Goal: Download file/media

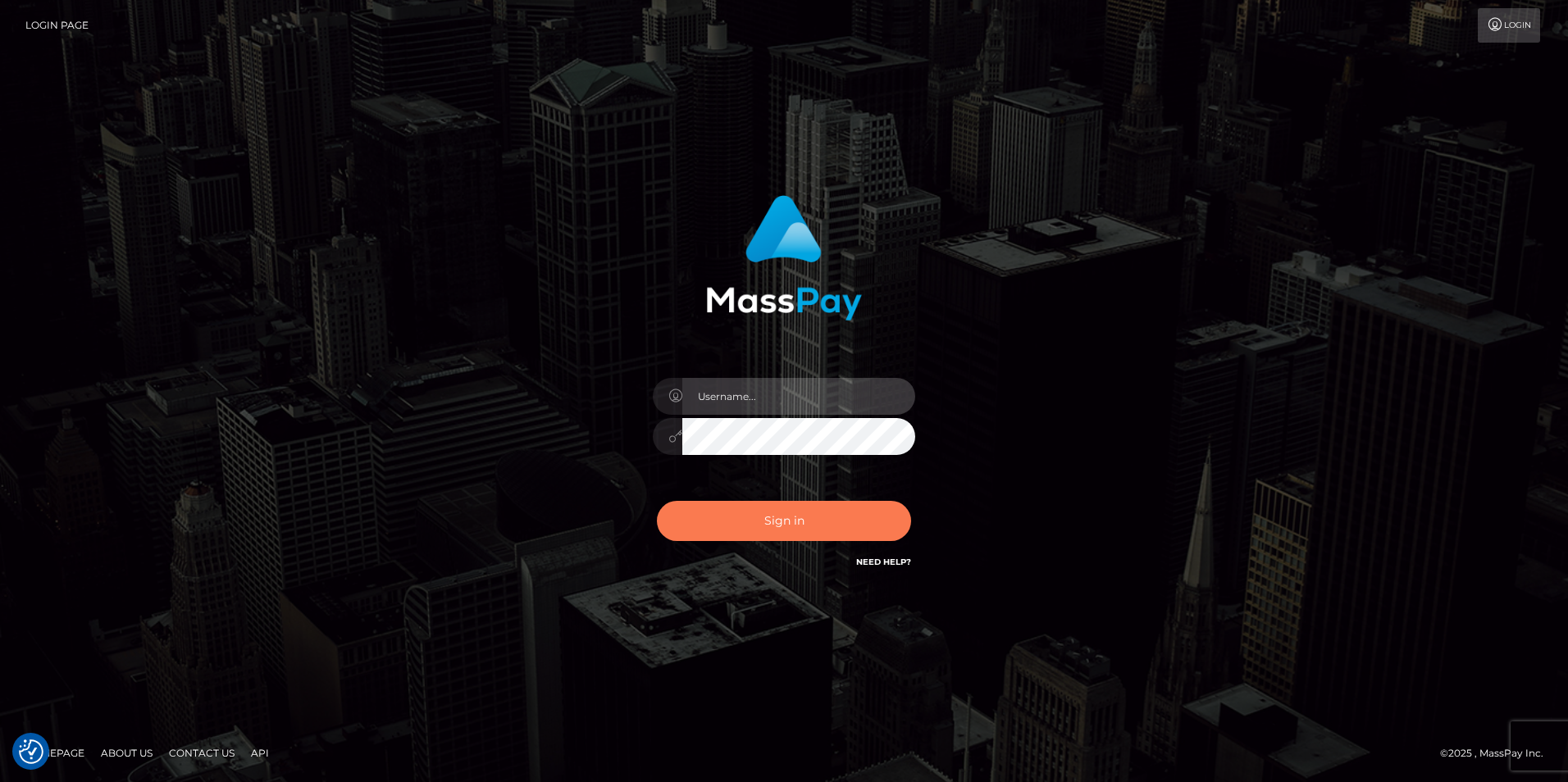
type input "Simone Hayward"
click at [870, 520] on button "Sign in" at bounding box center [783, 521] width 254 height 40
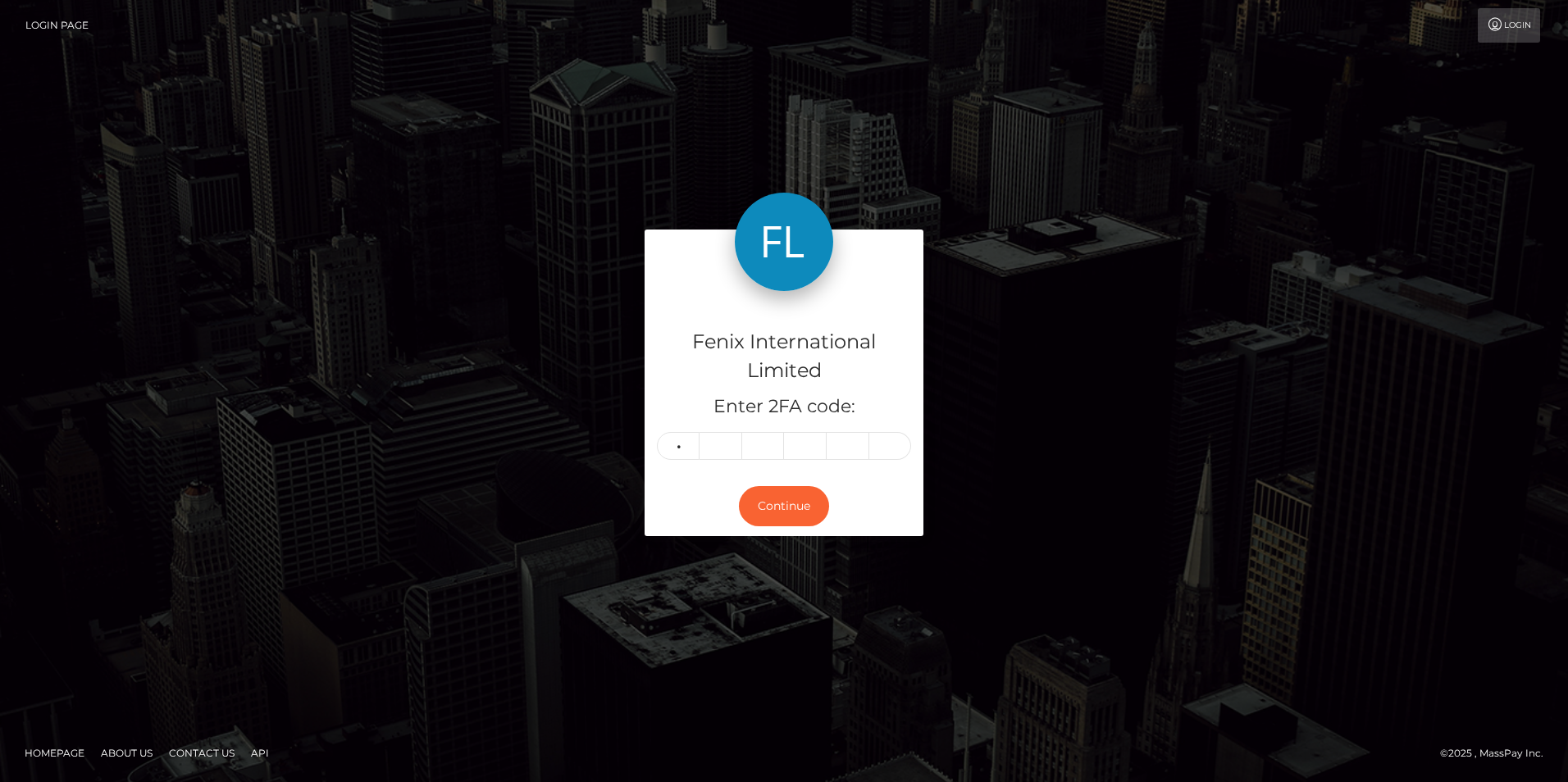
type input "5"
type input "9"
type input "4"
type input "0"
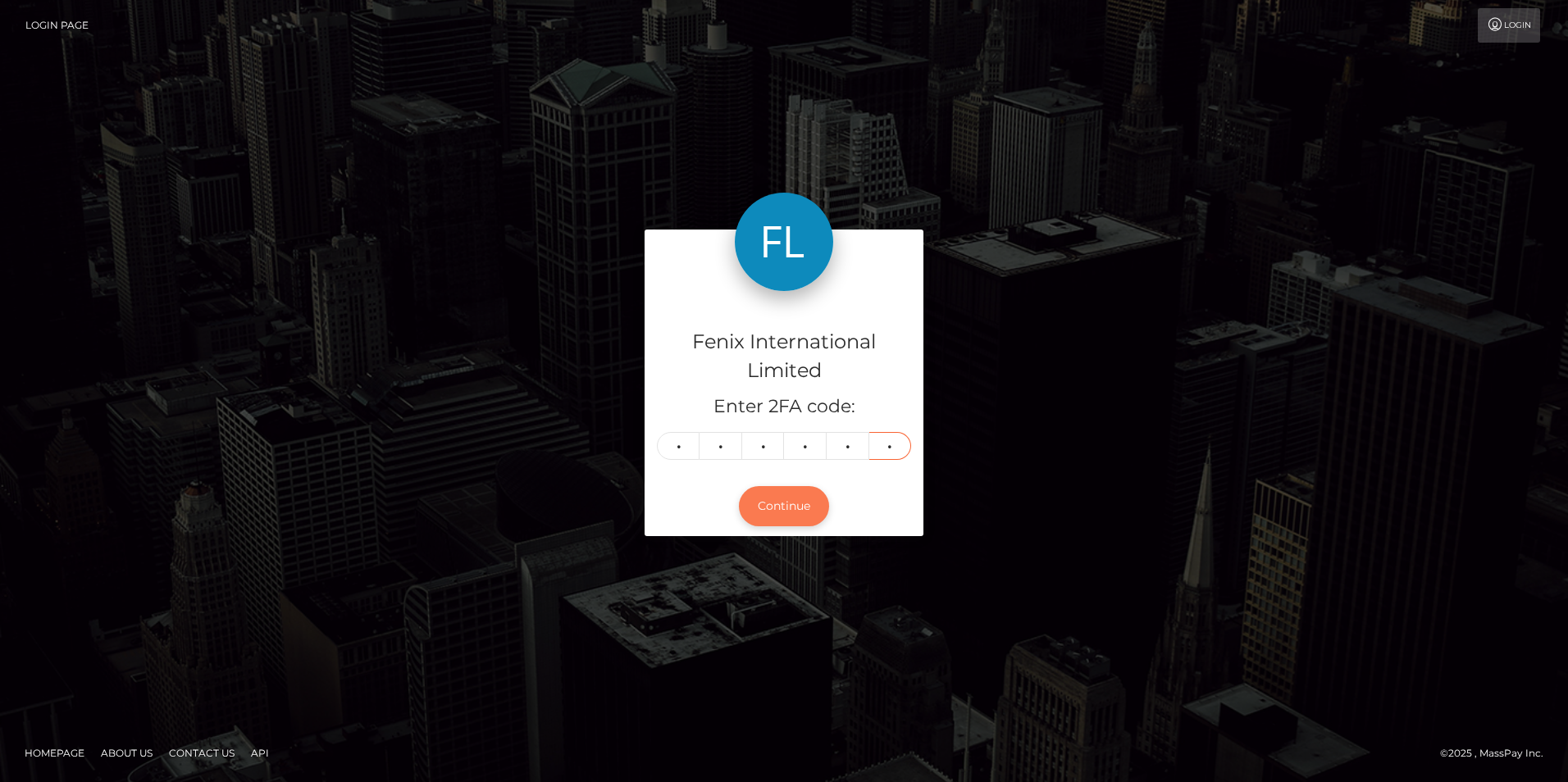
type input "8"
click at [772, 507] on button "Continue" at bounding box center [783, 505] width 90 height 40
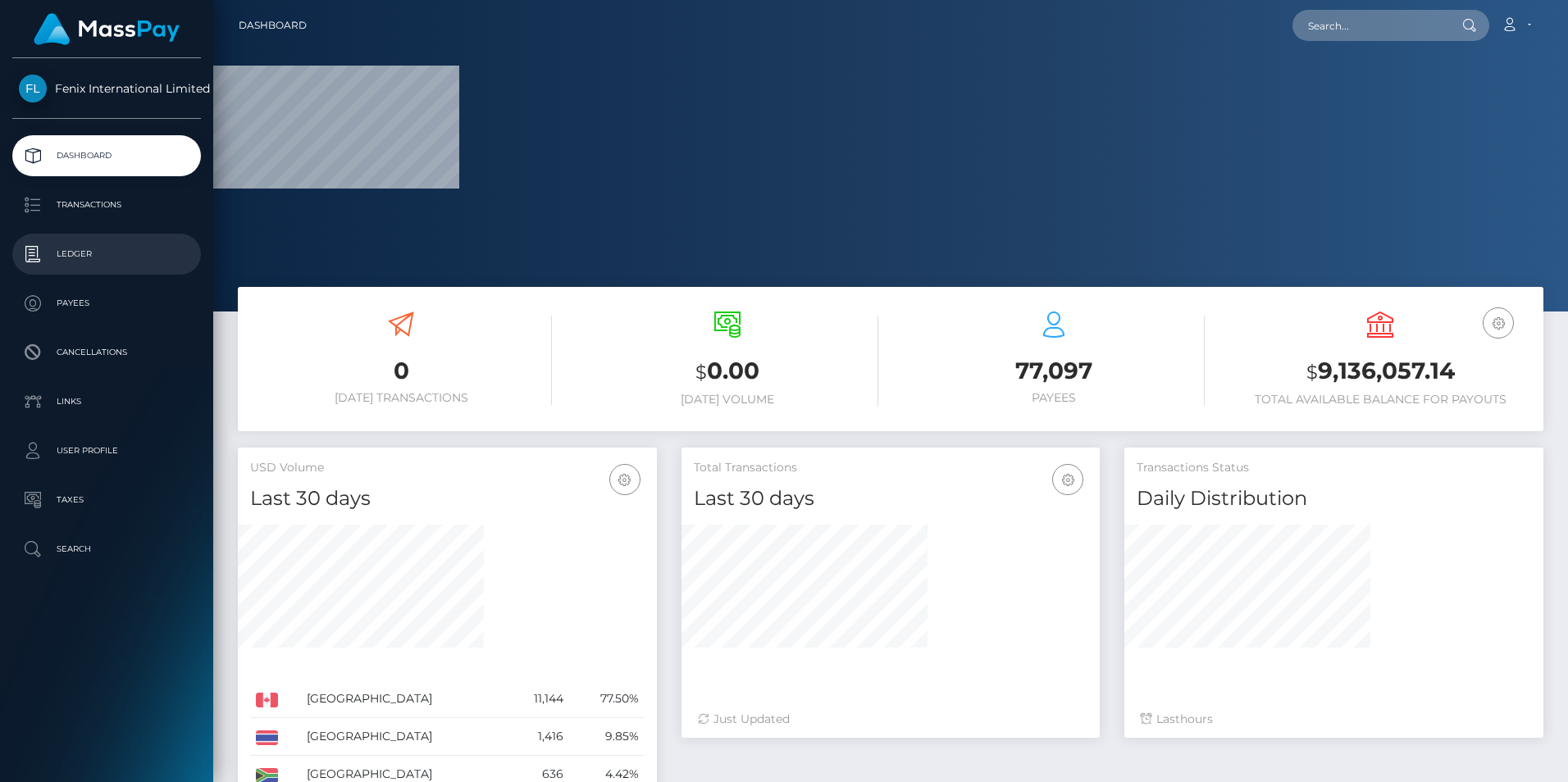
click at [74, 253] on p "Ledger" at bounding box center [106, 254] width 176 height 25
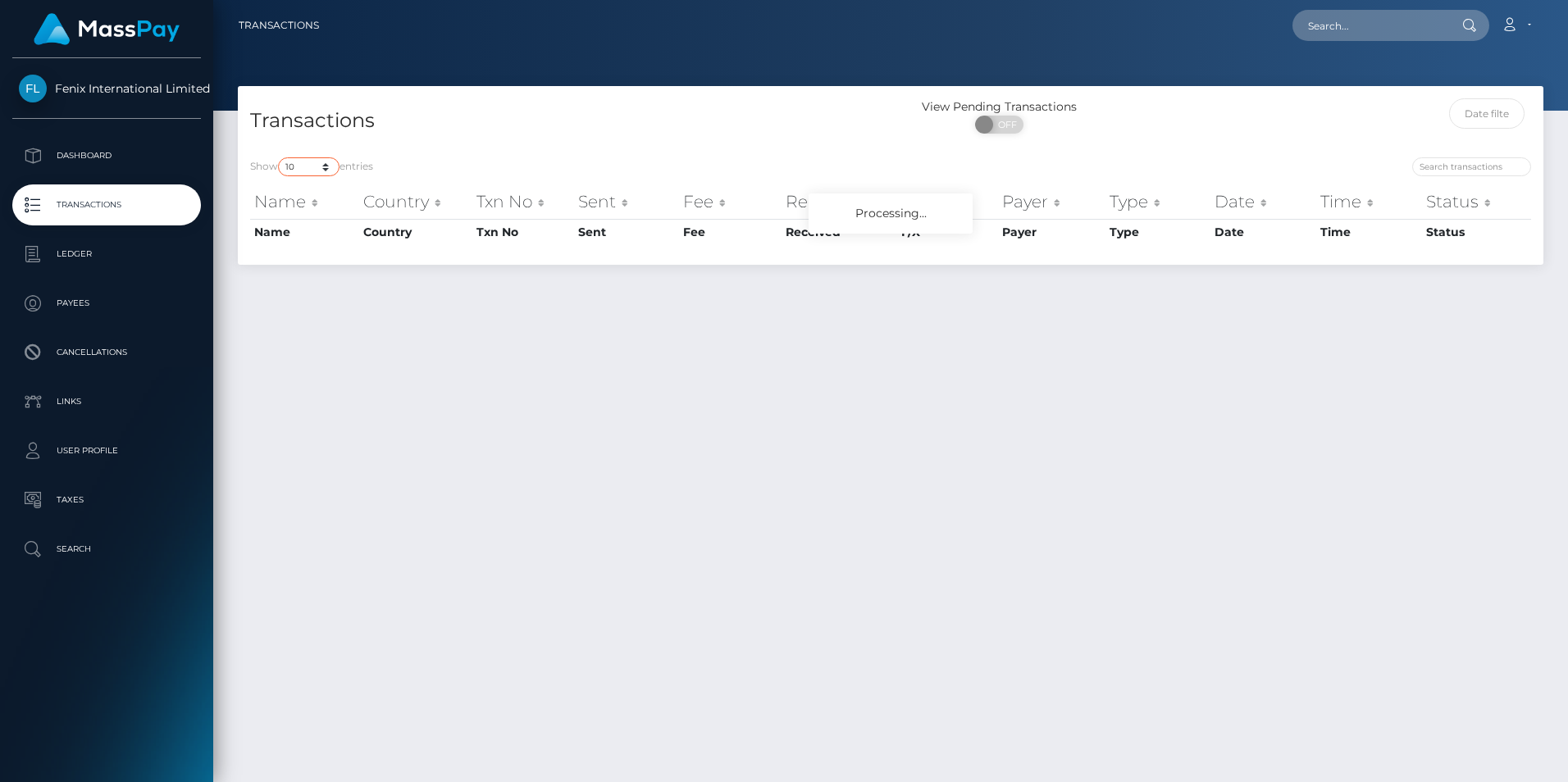
click at [301, 170] on select "10 25 50 100 250 500 1,000 3,500" at bounding box center [308, 167] width 62 height 19
select select "3500"
click at [279, 158] on select "10 25 50 100 250 500 1,000 3,500" at bounding box center [308, 167] width 62 height 19
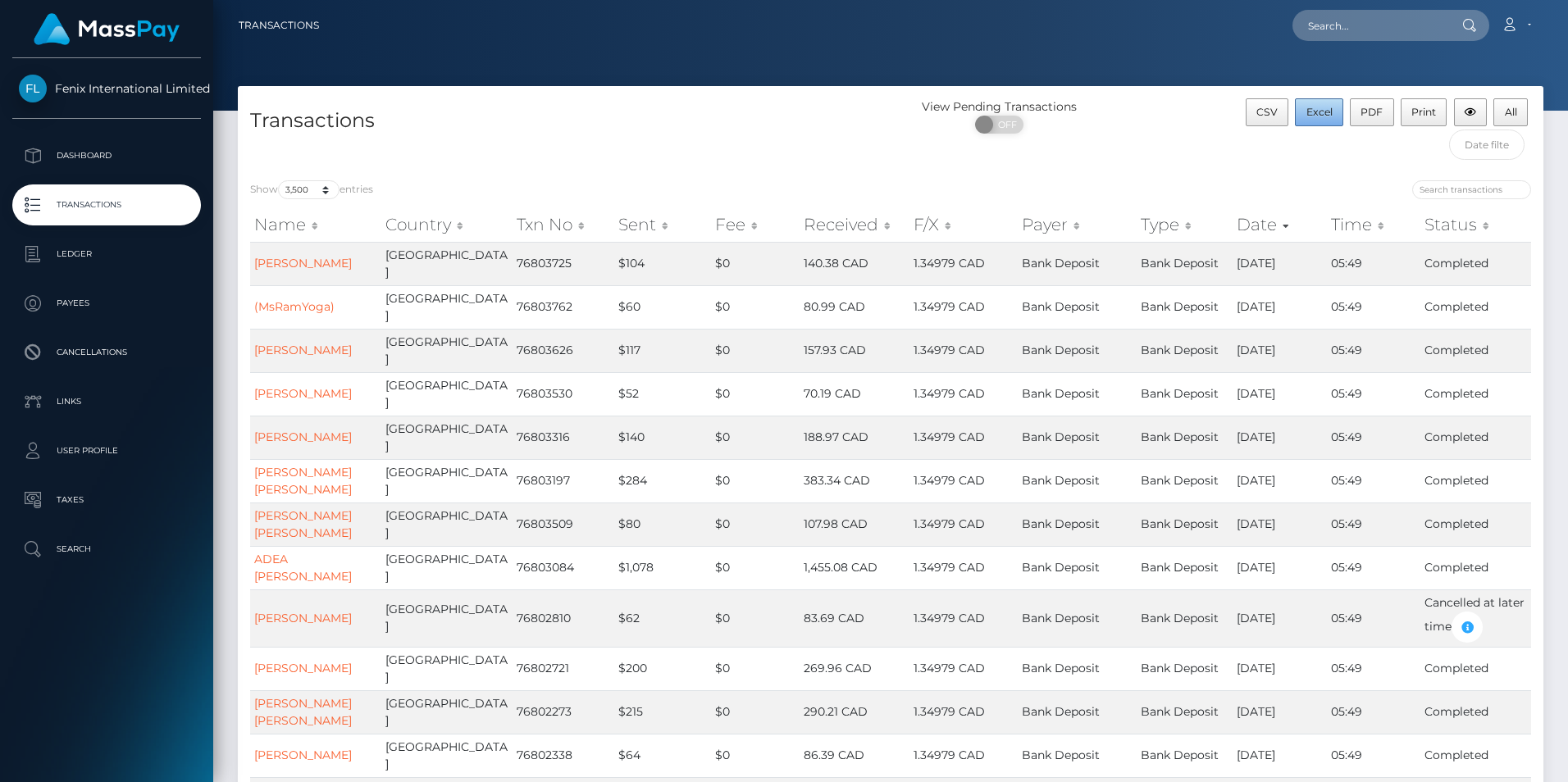
click at [1324, 109] on span "Excel" at bounding box center [1319, 111] width 27 height 12
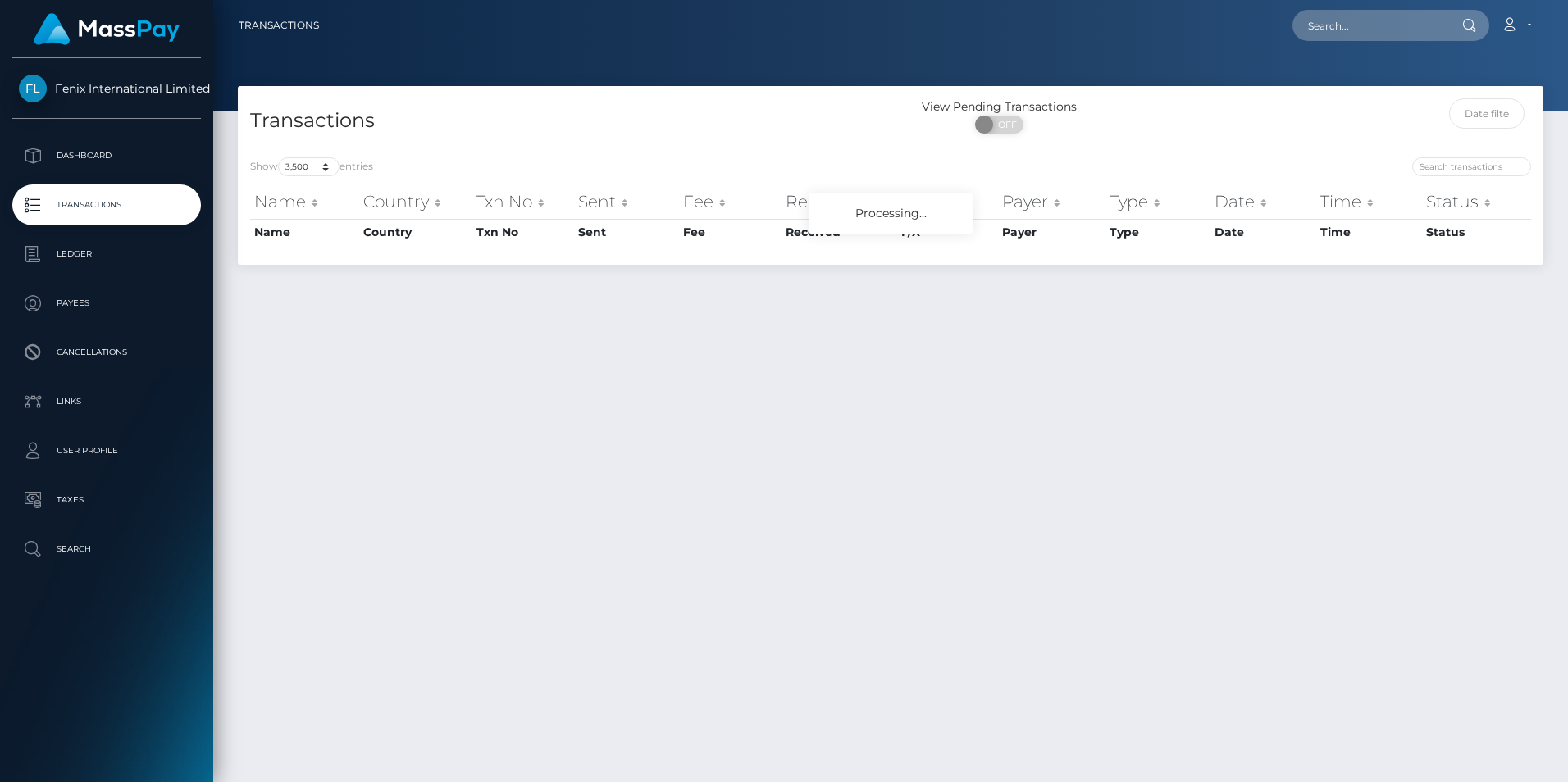
select select "3500"
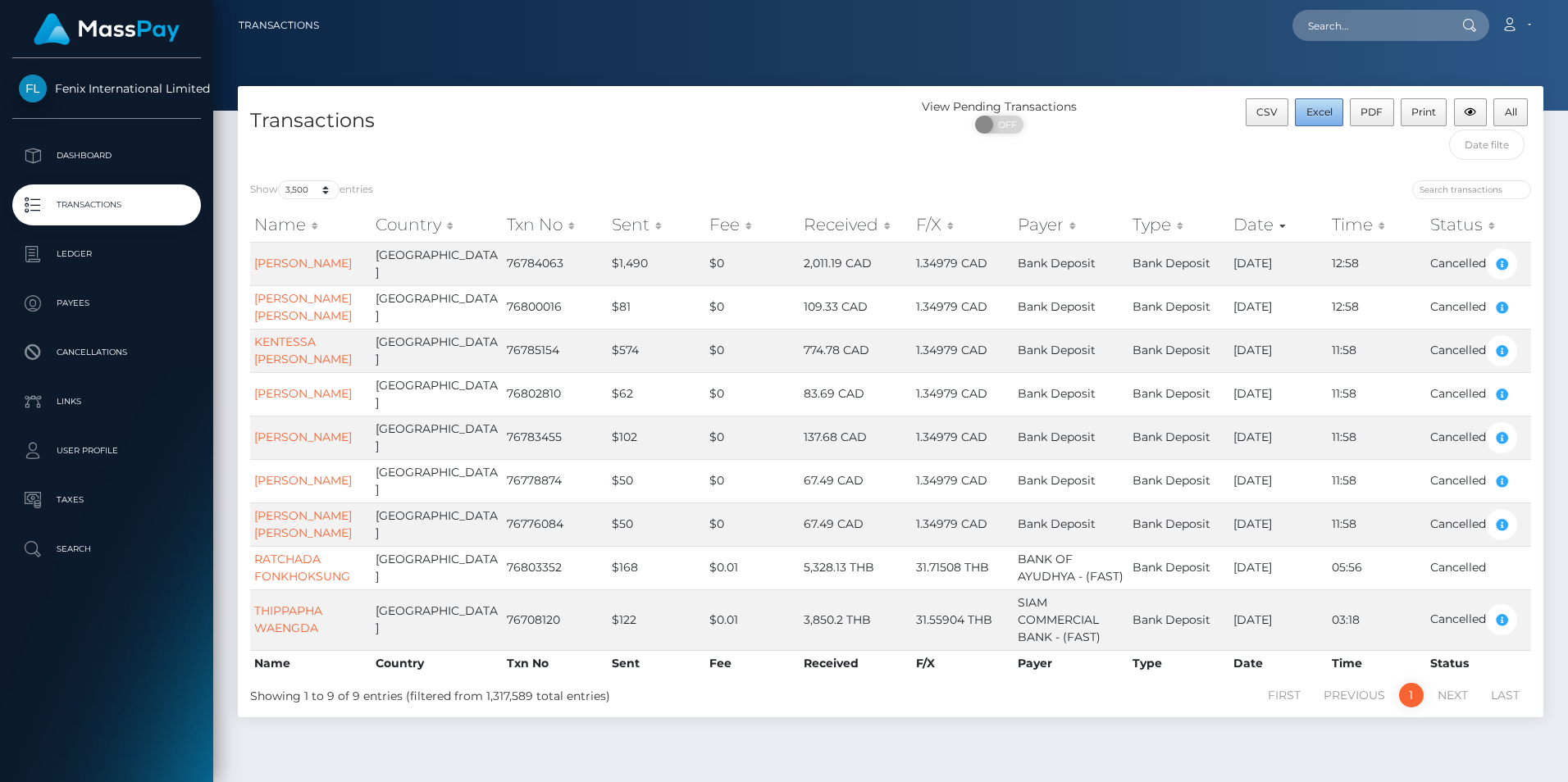
click at [1322, 105] on span "Excel" at bounding box center [1319, 111] width 27 height 12
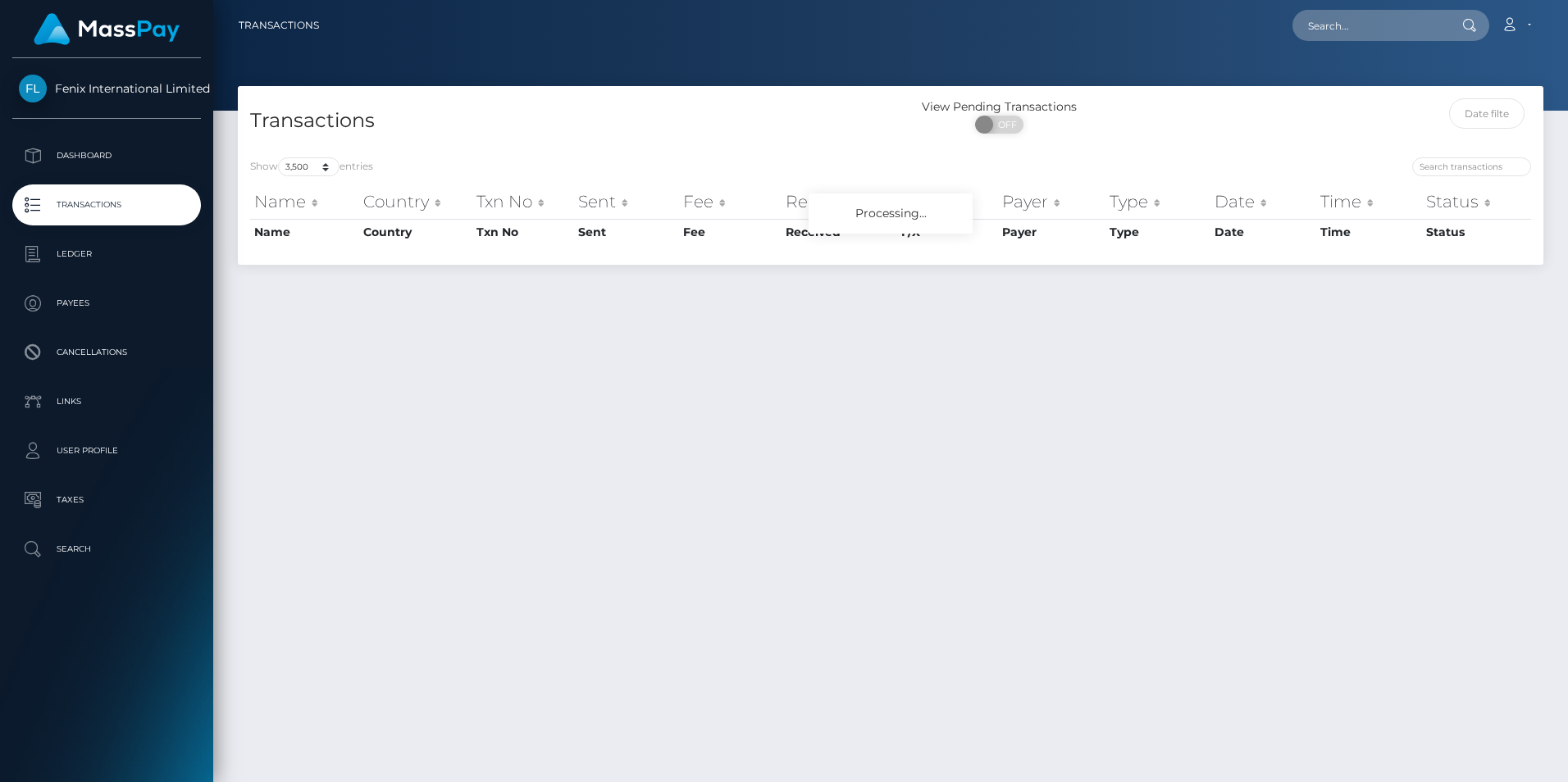
select select "3500"
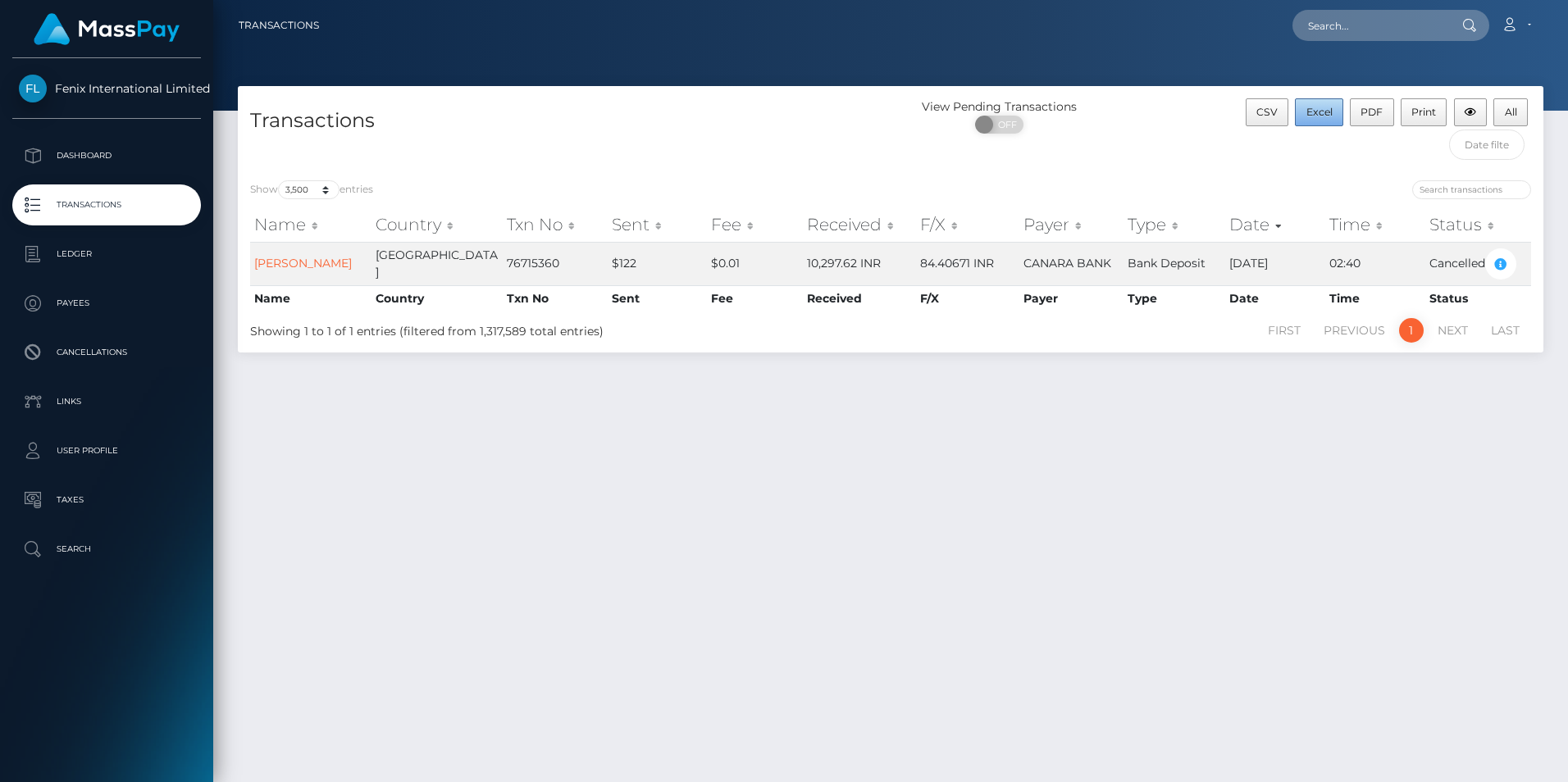
click at [1321, 108] on span "Excel" at bounding box center [1319, 111] width 27 height 12
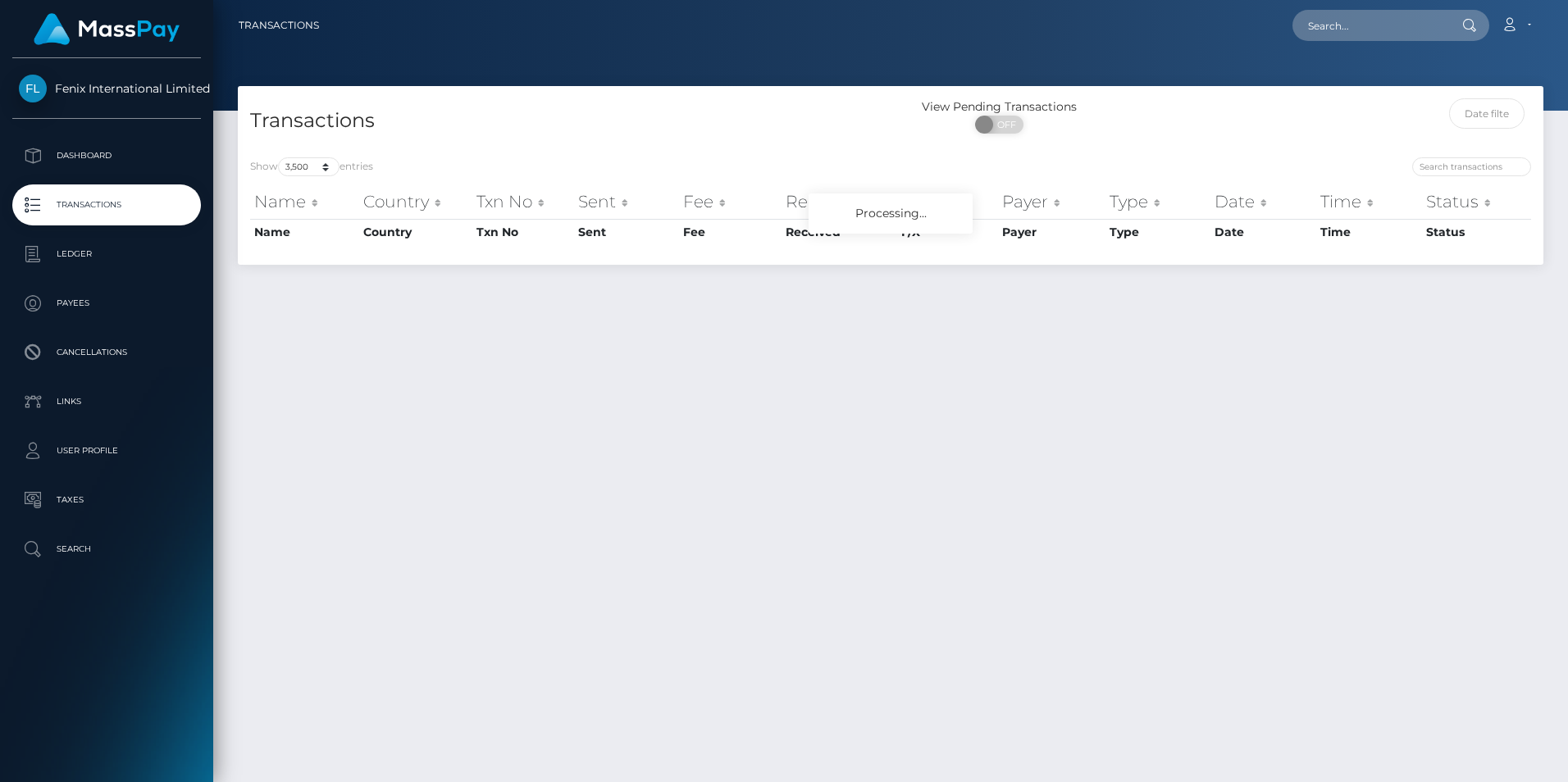
select select "3500"
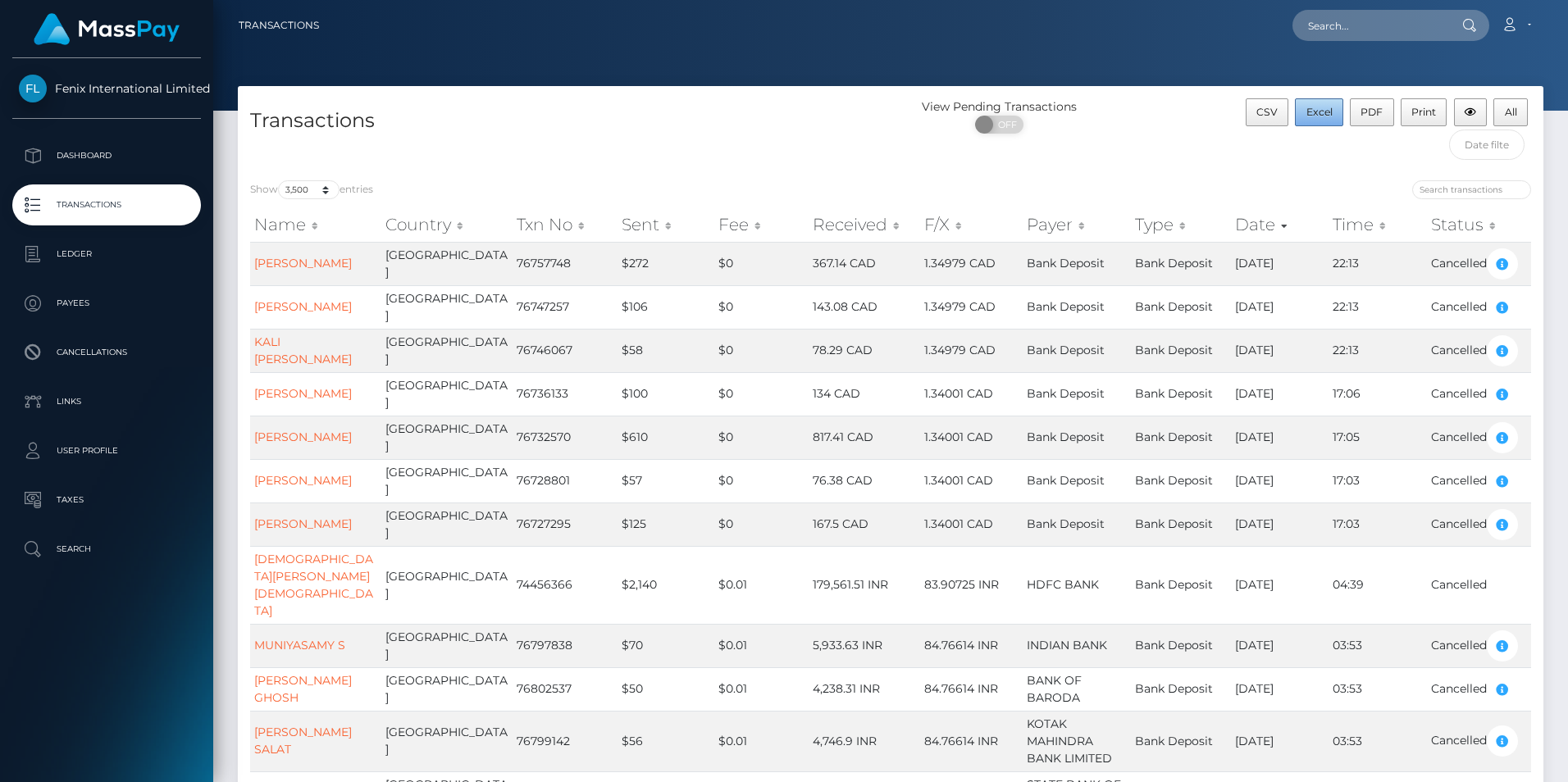
click at [1314, 116] on span "Excel" at bounding box center [1319, 111] width 27 height 12
